Goal: Information Seeking & Learning: Learn about a topic

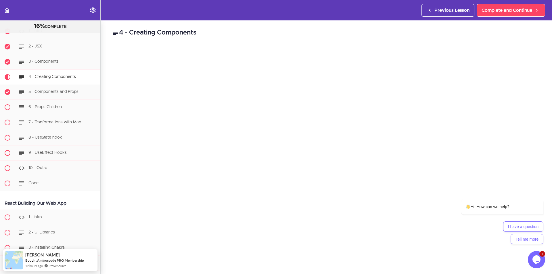
scroll to position [86, 0]
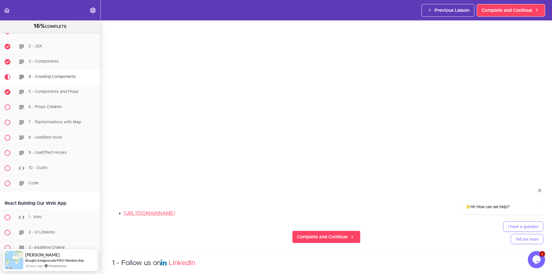
click at [527, 191] on div at bounding box center [494, 190] width 97 height 7
click at [527, 193] on div at bounding box center [494, 190] width 97 height 7
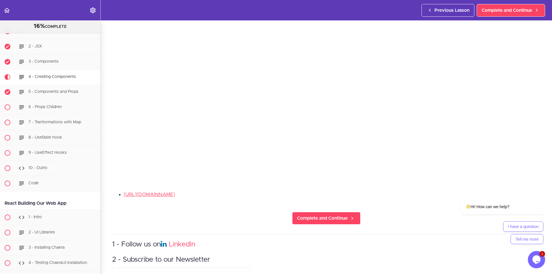
scroll to position [29, 0]
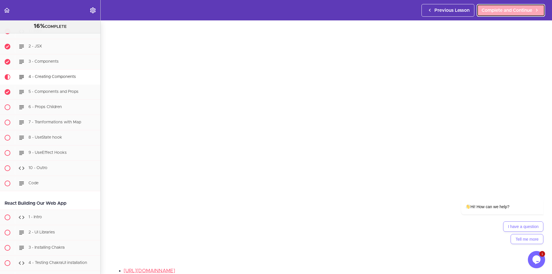
click at [496, 10] on span "Complete and Continue" at bounding box center [506, 10] width 51 height 7
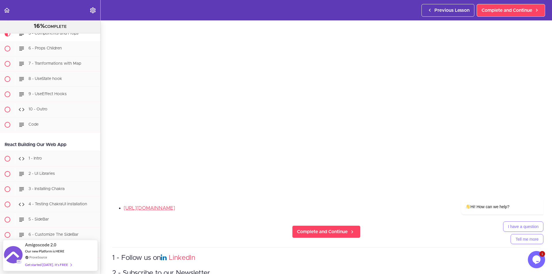
scroll to position [115, 0]
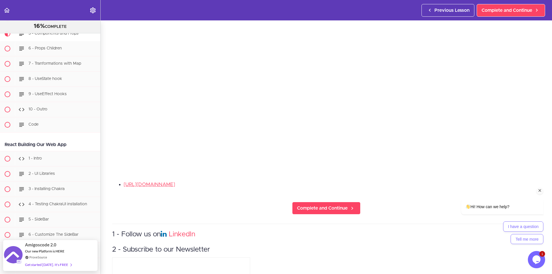
click at [531, 166] on div "Hi! How can we help? I have a question Tell me more" at bounding box center [494, 196] width 103 height 101
click at [526, 160] on div "Hi! How can we help? I have a question Tell me more" at bounding box center [494, 196] width 103 height 101
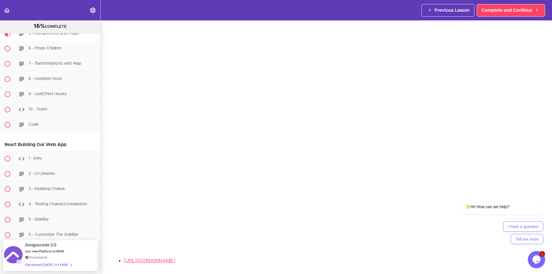
scroll to position [29, 0]
drag, startPoint x: 528, startPoint y: 251, endPoint x: 1056, endPoint y: 501, distance: 583.8
click at [528, 251] on div "1 Opens Chat This icon Opens the chat window." at bounding box center [537, 259] width 18 height 17
click at [528, 247] on div "Hi! How can we help? I have a question Tell me more" at bounding box center [494, 197] width 103 height 101
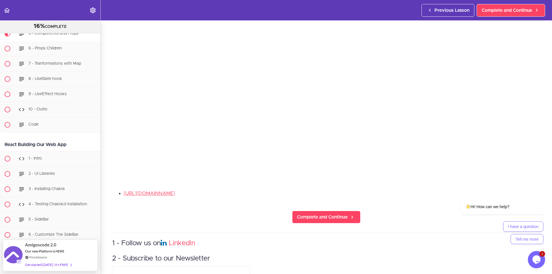
scroll to position [106, 0]
click at [526, 172] on div "Hi! How can we help? I have a question Tell me more" at bounding box center [494, 196] width 103 height 101
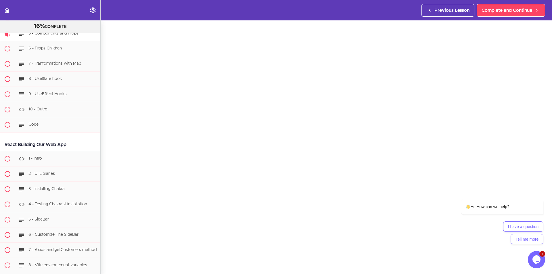
scroll to position [29, 0]
click at [527, 247] on div "Hi! How can we help? I have a question Tell me more" at bounding box center [494, 197] width 103 height 101
click at [503, 12] on span "Complete and Continue" at bounding box center [506, 10] width 51 height 7
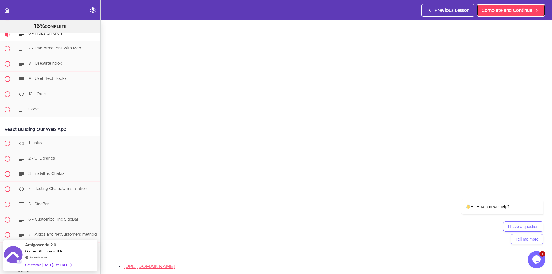
scroll to position [29, 0]
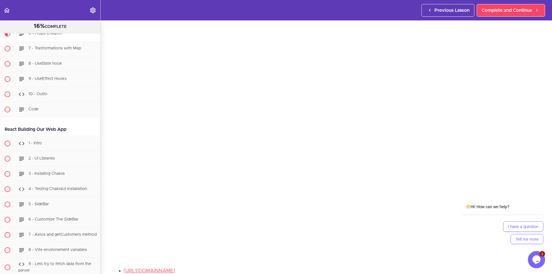
drag, startPoint x: 507, startPoint y: 248, endPoint x: 950, endPoint y: 395, distance: 466.5
click at [507, 248] on div "Hi! How can we help? I have a question Tell me more" at bounding box center [494, 197] width 103 height 101
click at [519, 247] on div "Hi! How can we help? I have a question Tell me more" at bounding box center [494, 197] width 103 height 101
click at [526, 247] on div "Hi! How can we help? I have a question Tell me more" at bounding box center [494, 196] width 103 height 101
click at [497, 12] on span "Complete and Continue" at bounding box center [506, 10] width 51 height 7
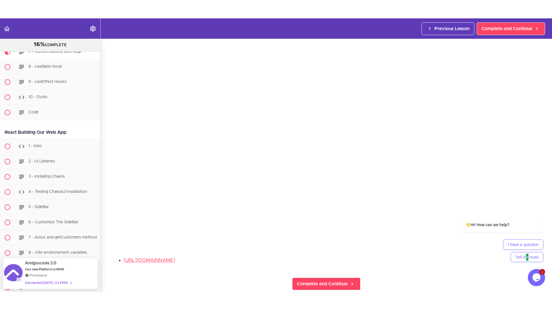
scroll to position [57, 0]
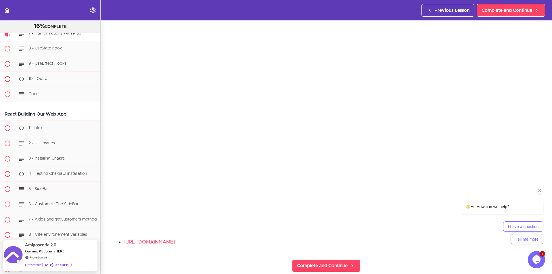
click at [529, 217] on div "Hi! How can we help? I have a question Tell me more" at bounding box center [494, 221] width 97 height 45
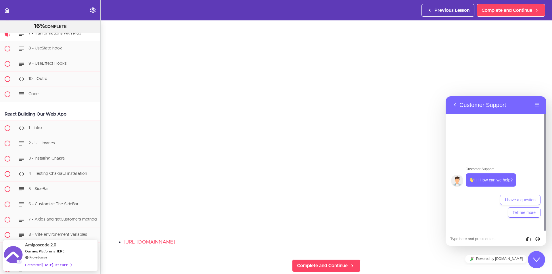
click at [384, 241] on li "[URL][DOMAIN_NAME]" at bounding box center [332, 241] width 417 height 7
drag, startPoint x: 447, startPoint y: 246, endPoint x: 443, endPoint y: 223, distance: 23.0
click at [446, 245] on div "[URL][DOMAIN_NAME]" at bounding box center [326, 244] width 428 height 12
click at [454, 104] on button "Back" at bounding box center [454, 105] width 9 height 9
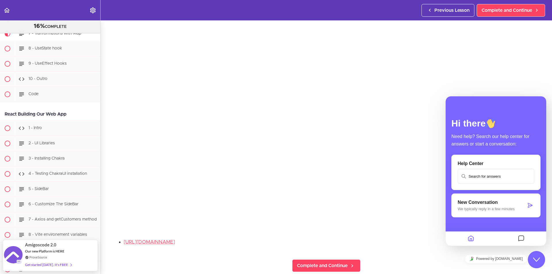
click at [446, 243] on div at bounding box center [470, 238] width 50 height 11
click at [534, 259] on icon "$i18n('chat', 'chat_widget')" at bounding box center [536, 259] width 7 height 4
